Goal: Find specific page/section: Find specific page/section

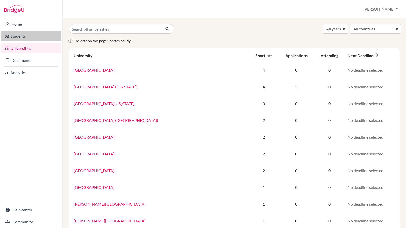
click at [15, 33] on link "Students" at bounding box center [31, 36] width 60 height 10
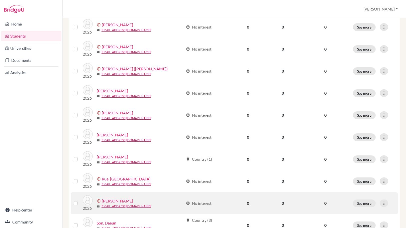
scroll to position [127, 0]
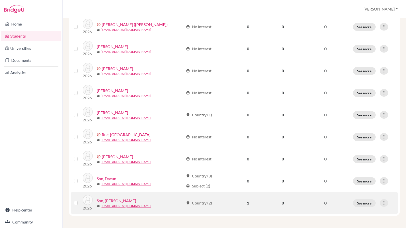
click at [106, 203] on link "Son, [PERSON_NAME]" at bounding box center [116, 201] width 39 height 6
